Goal: Navigation & Orientation: Go to known website

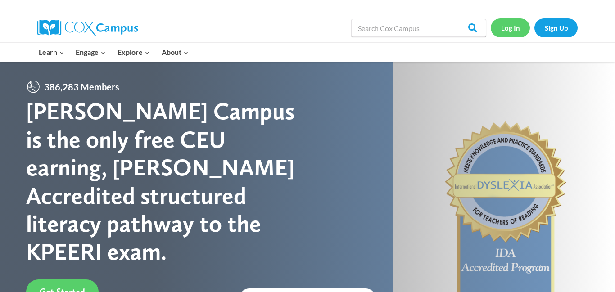
click at [504, 33] on link "Log In" at bounding box center [510, 27] width 39 height 18
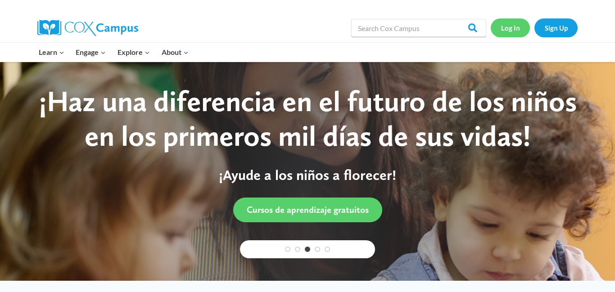
click at [515, 27] on link "Log In" at bounding box center [510, 27] width 39 height 18
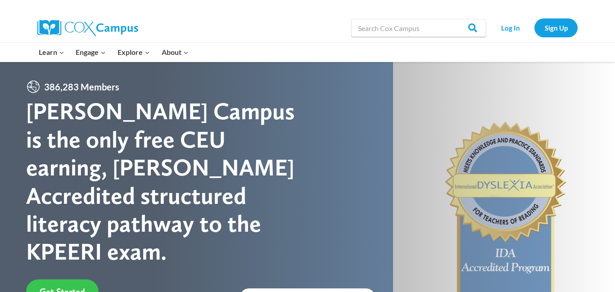
click at [50, 286] on span "Get Started" at bounding box center [62, 291] width 45 height 11
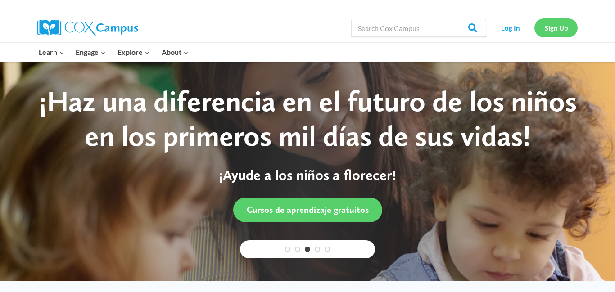
click at [562, 28] on link "Sign Up" at bounding box center [556, 27] width 43 height 18
